Goal: Transaction & Acquisition: Purchase product/service

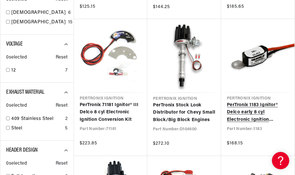
scroll to position [231, 0]
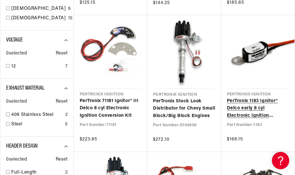
click at [244, 100] on link "PerTronix 1183 Ignitor® Delco early 8 cyl Electronic Ignition Conversion Kit" at bounding box center [258, 109] width 62 height 22
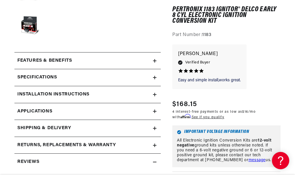
scroll to position [0, 175]
click at [156, 61] on icon at bounding box center [154, 61] width 3 height 0
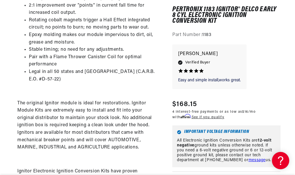
scroll to position [0, 0]
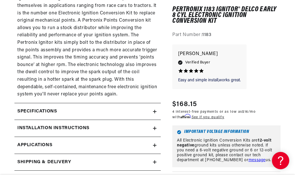
click at [155, 112] on icon at bounding box center [154, 112] width 3 height 0
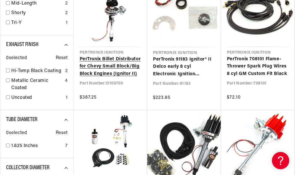
scroll to position [462, 0]
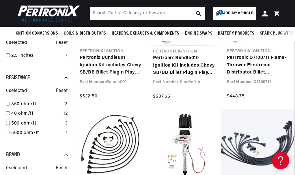
scroll to position [260, 0]
